Goal: Information Seeking & Learning: Understand process/instructions

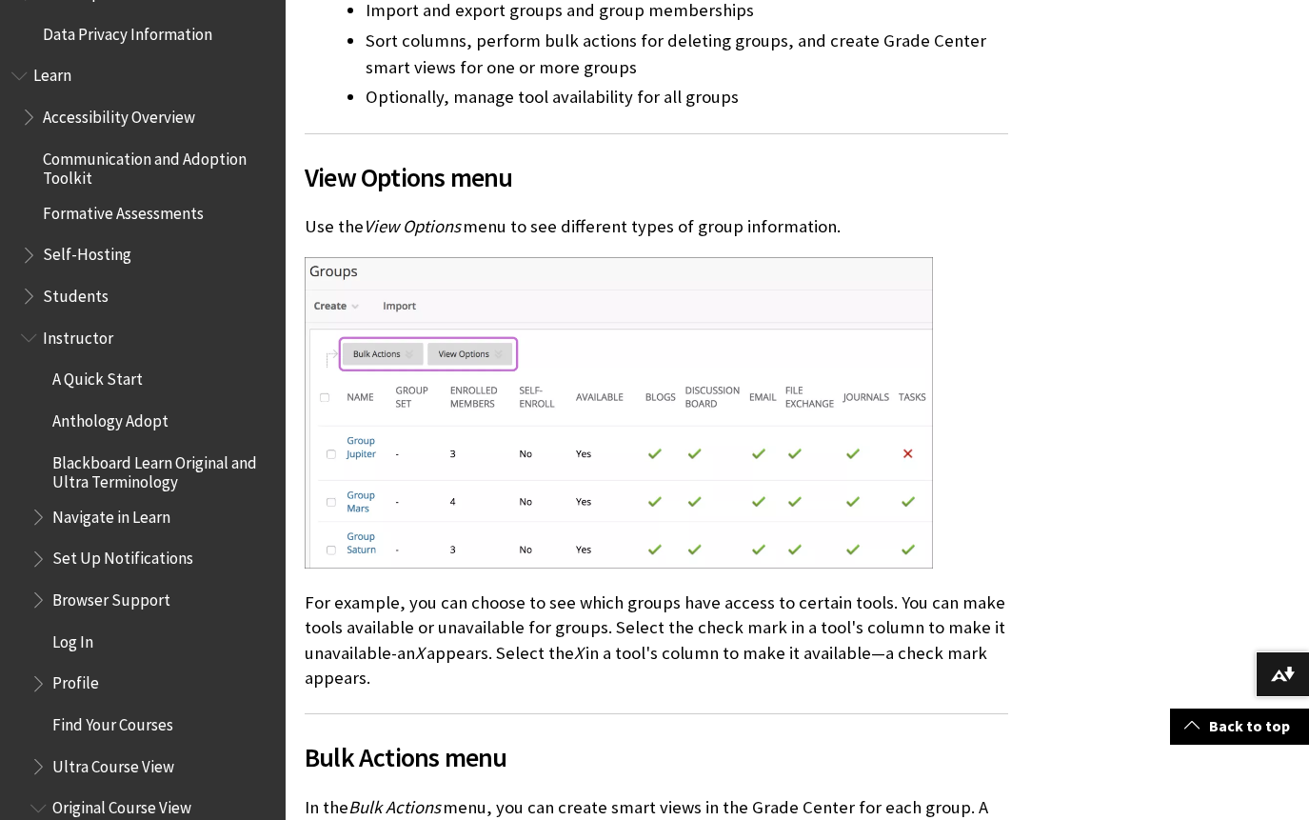
scroll to position [1629, 0]
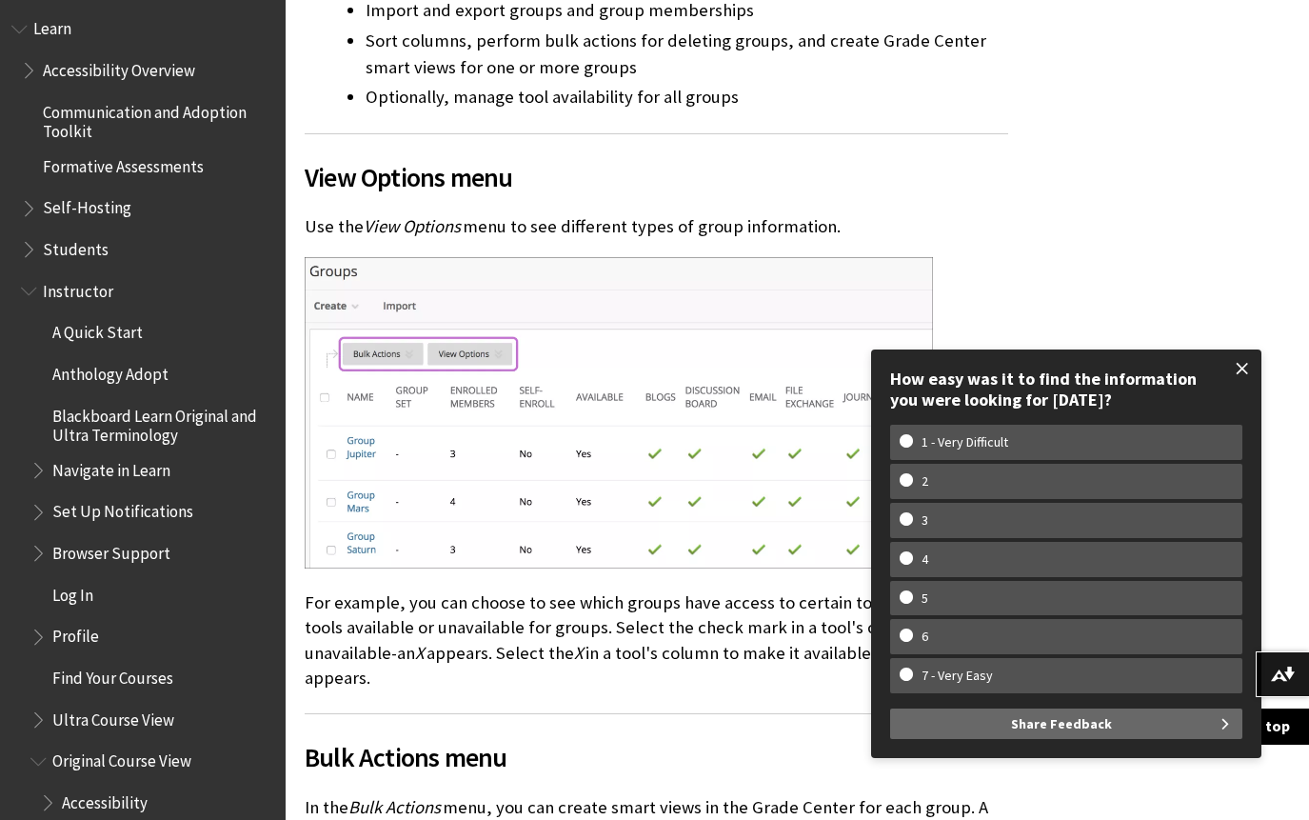
click at [1247, 371] on span at bounding box center [1243, 369] width 40 height 40
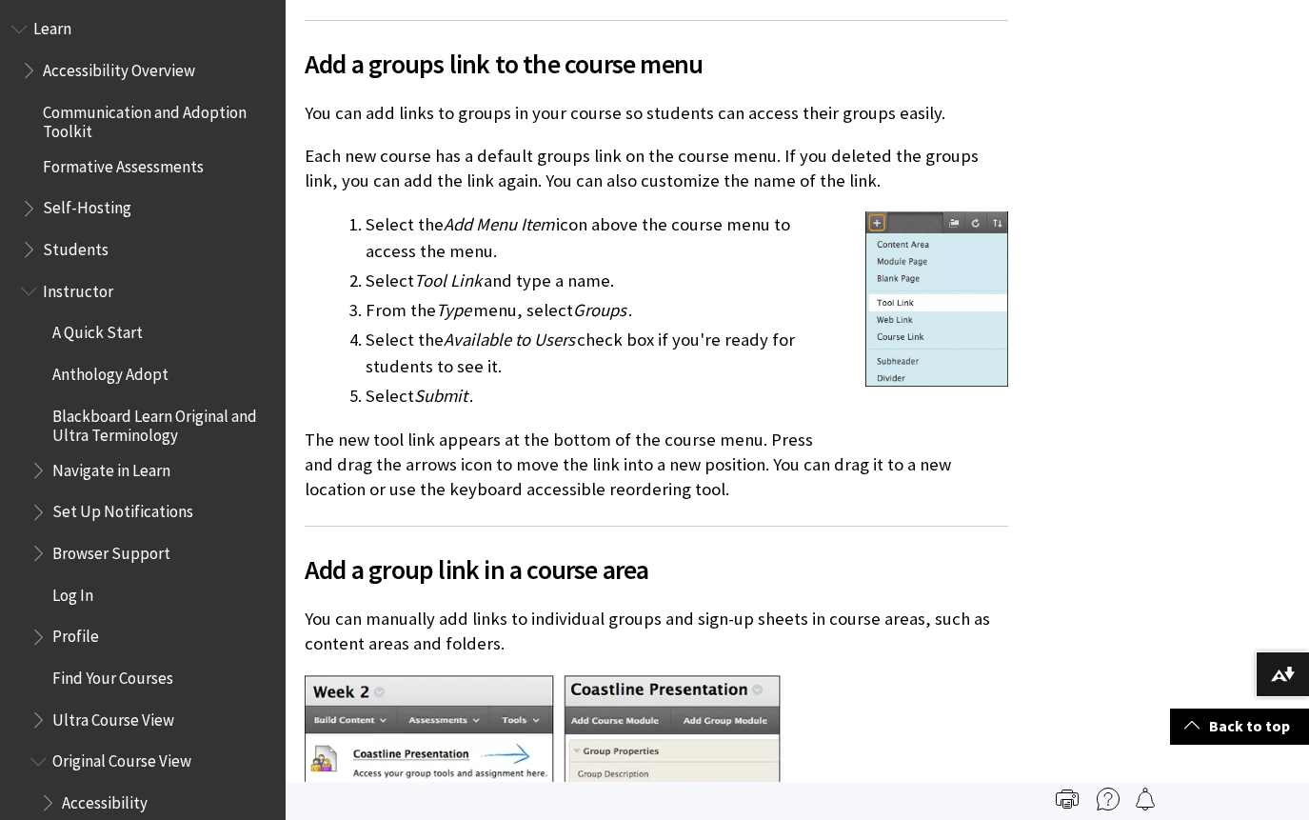
scroll to position [4032, 0]
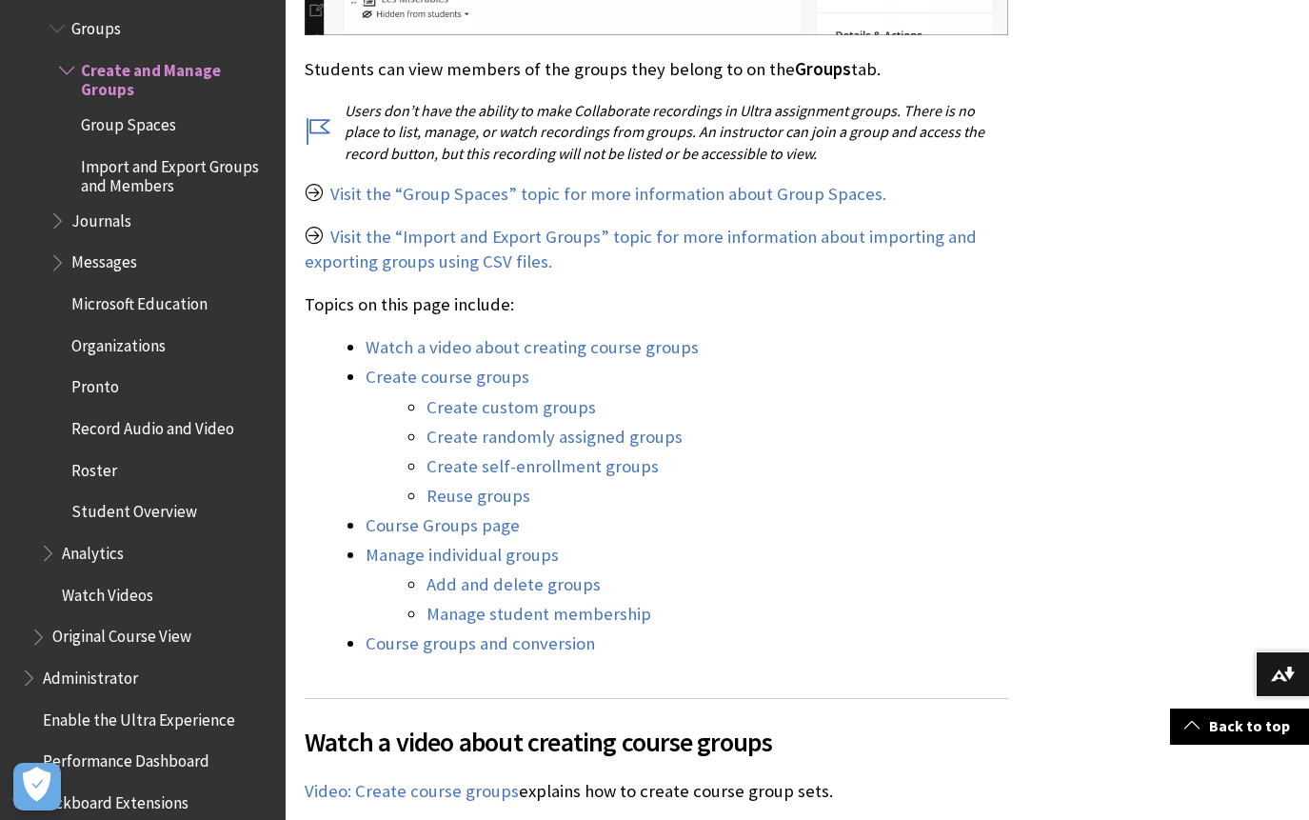
scroll to position [1674, 0]
click at [506, 587] on link "Add and delete groups" at bounding box center [514, 583] width 174 height 23
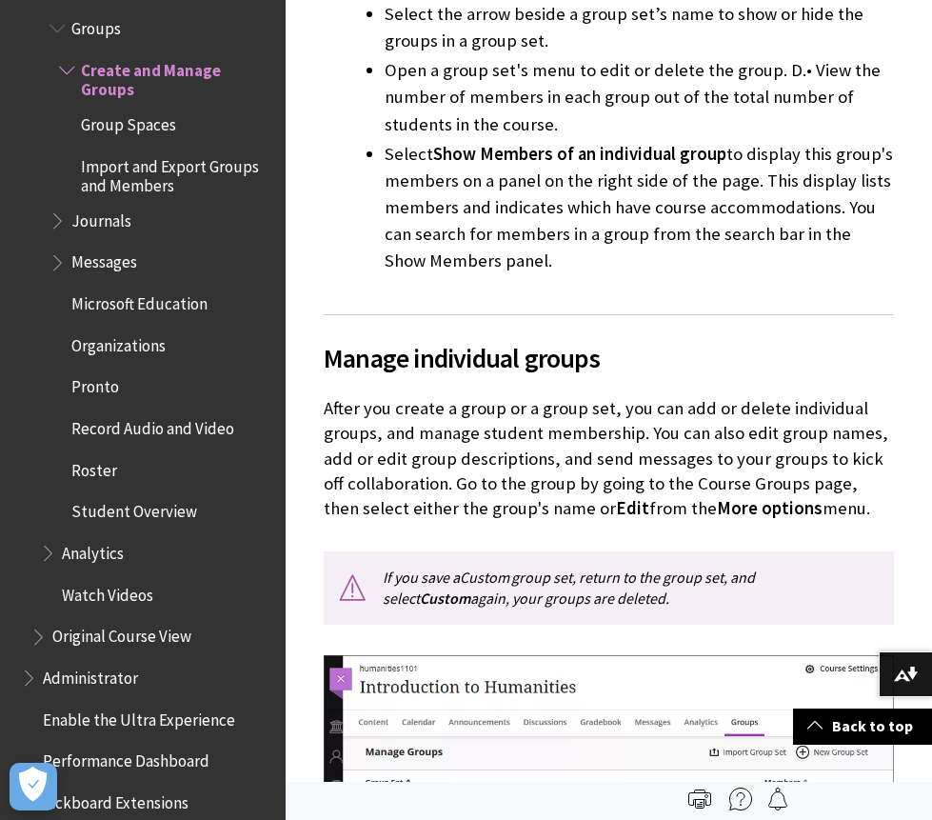
scroll to position [9493, 0]
